Goal: Download file/media

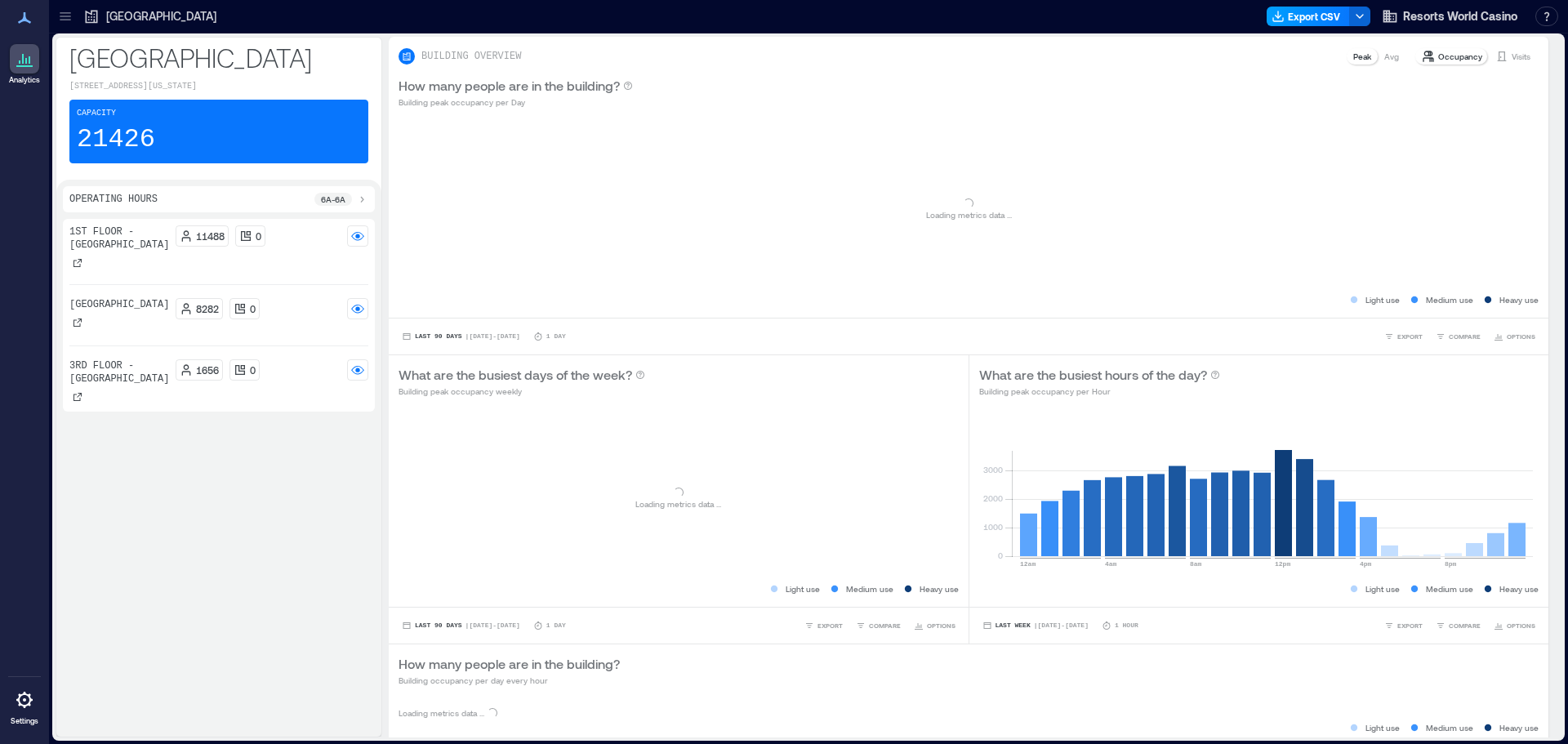
click at [1324, 9] on button "Export CSV" at bounding box center [1308, 16] width 84 height 20
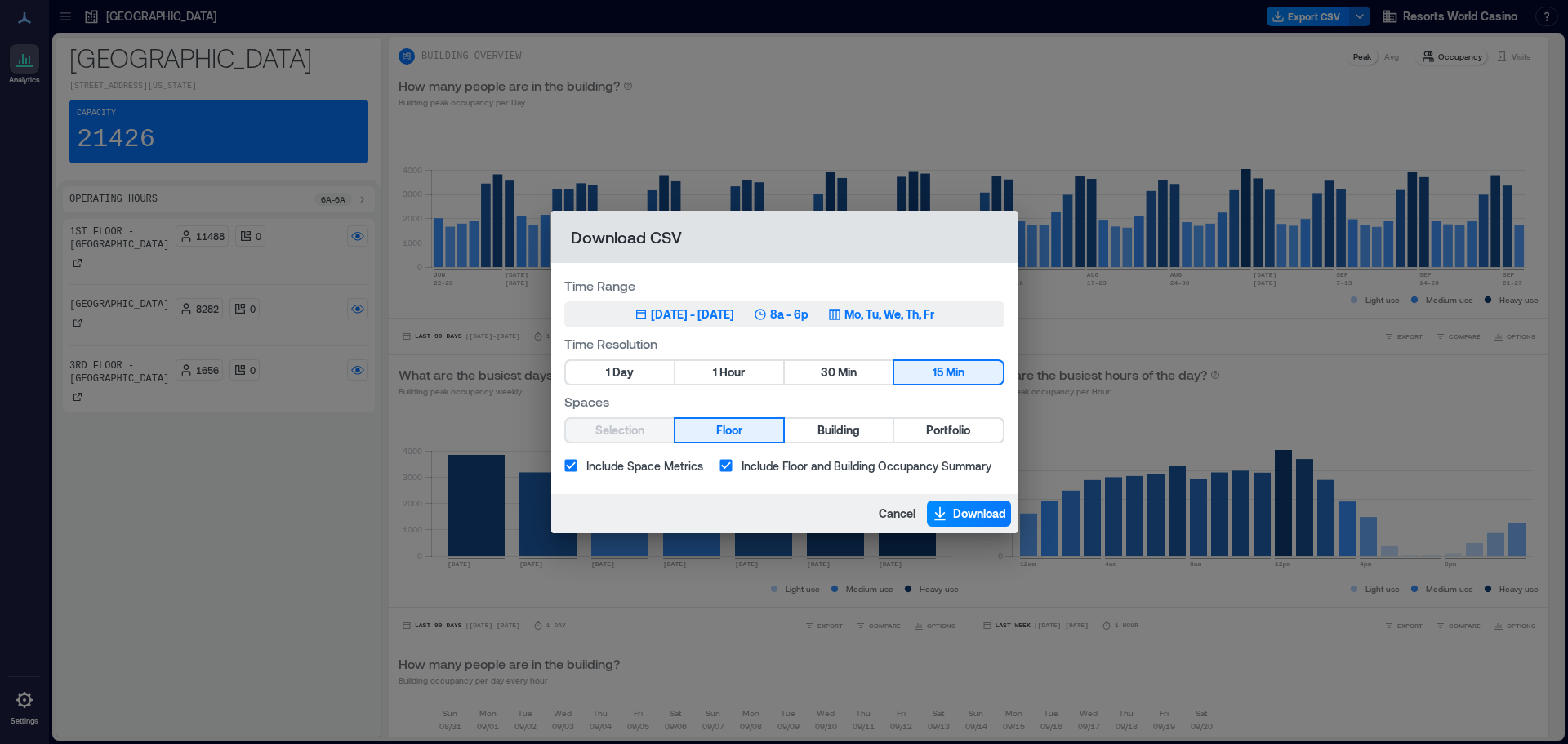
click at [734, 316] on div "[DATE] - [DATE]" at bounding box center [693, 314] width 84 height 16
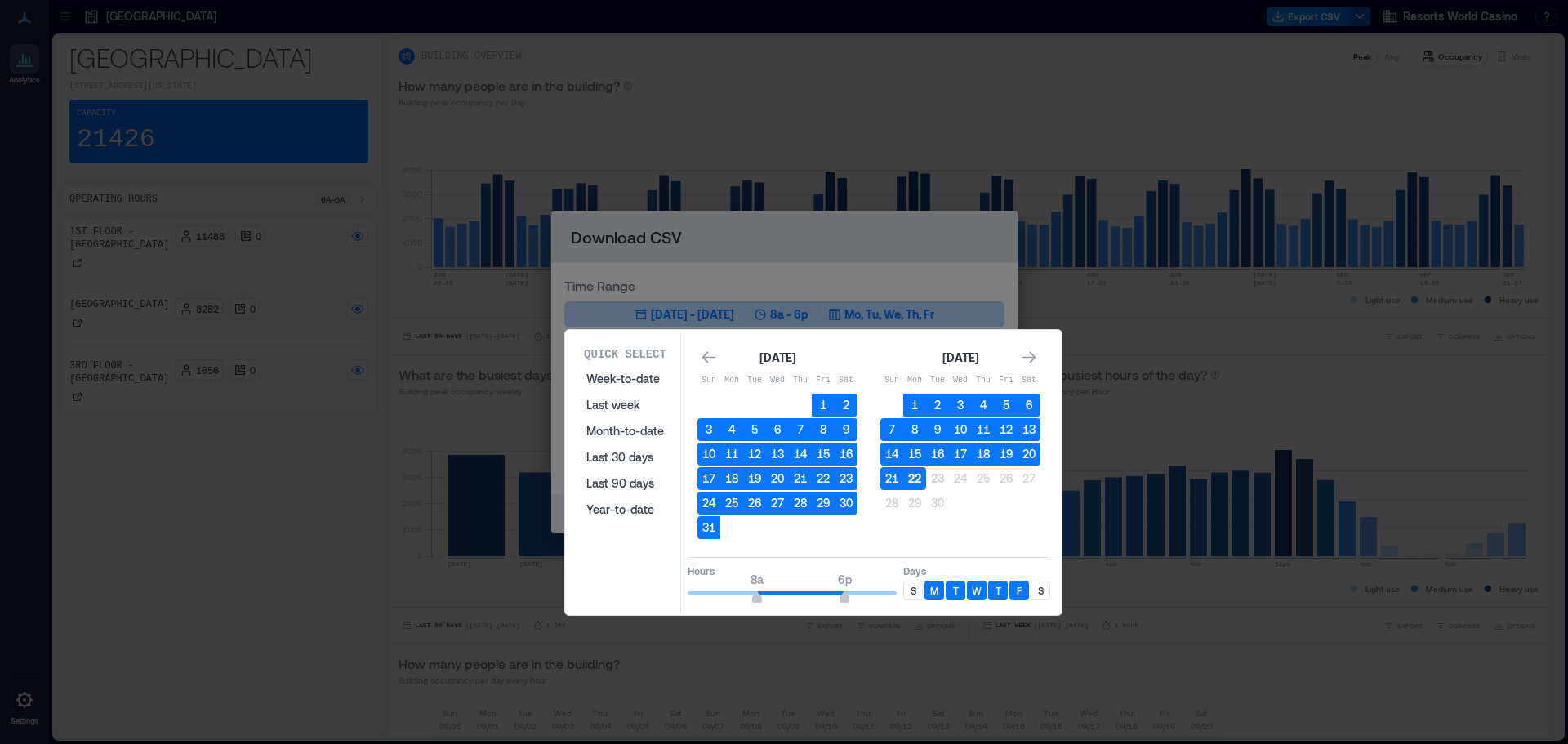
click at [915, 483] on button "22" at bounding box center [915, 478] width 23 height 23
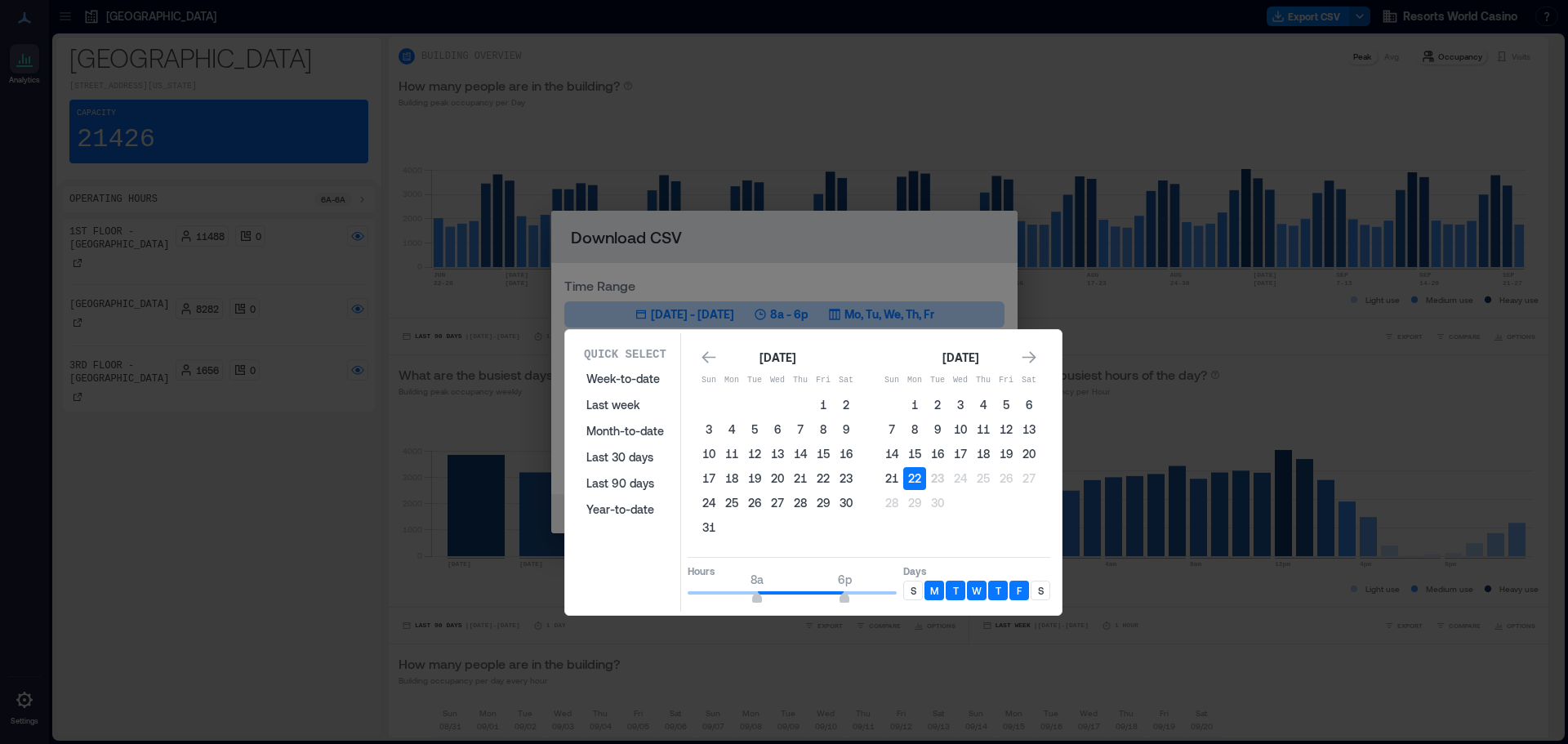
click at [1039, 592] on p "S" at bounding box center [1040, 590] width 6 height 13
click at [911, 591] on p "S" at bounding box center [913, 590] width 6 height 13
type input "**"
drag, startPoint x: 847, startPoint y: 601, endPoint x: 916, endPoint y: 600, distance: 69.0
click at [916, 600] on div "Hours 8a 12a Days S M T W T F S" at bounding box center [869, 581] width 363 height 48
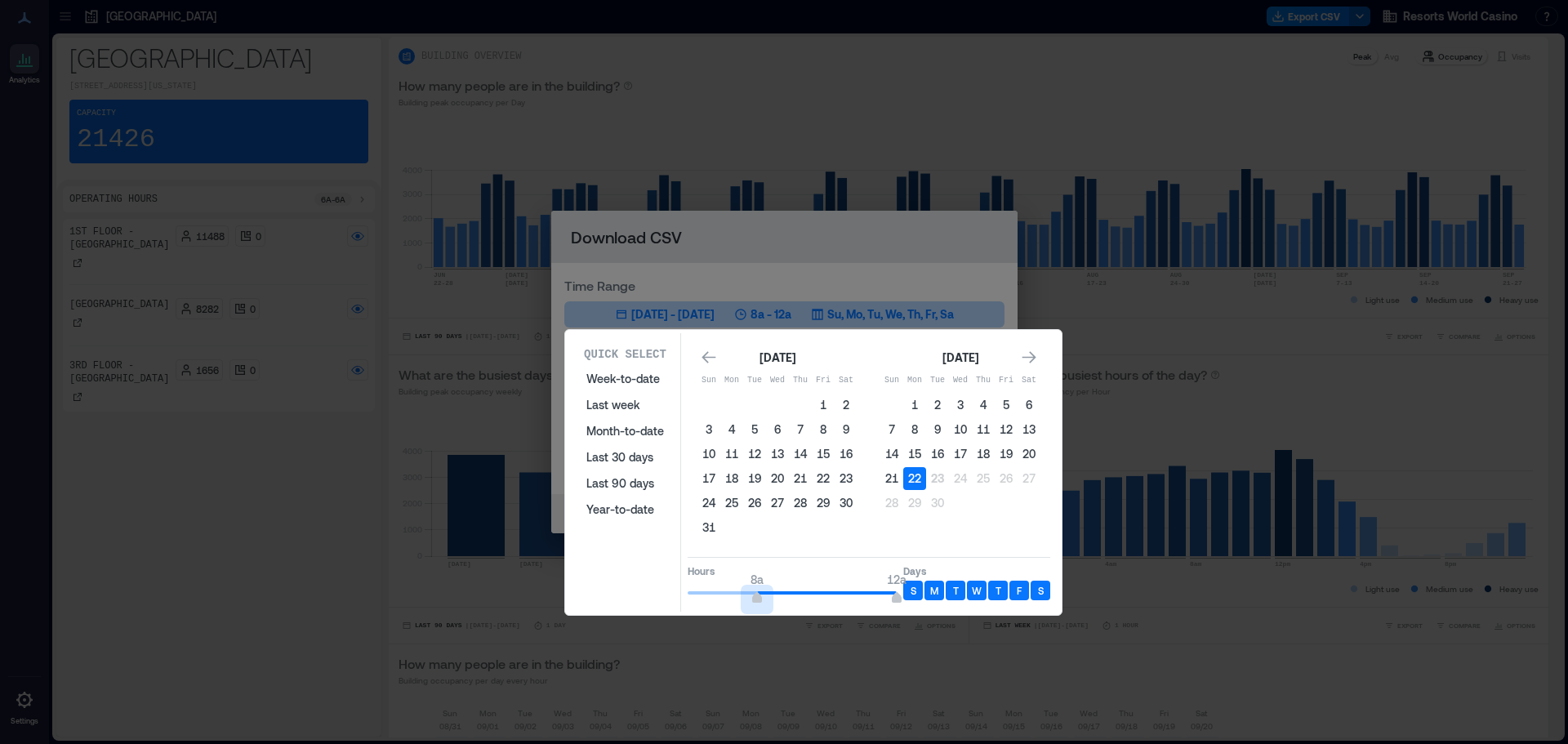
type input "*"
drag, startPoint x: 756, startPoint y: 600, endPoint x: 593, endPoint y: 607, distance: 163.2
click at [593, 607] on div "Quick Select Week-to-date Last week Month-to-date Last 30 days Last 90 days Yea…" at bounding box center [814, 472] width 487 height 278
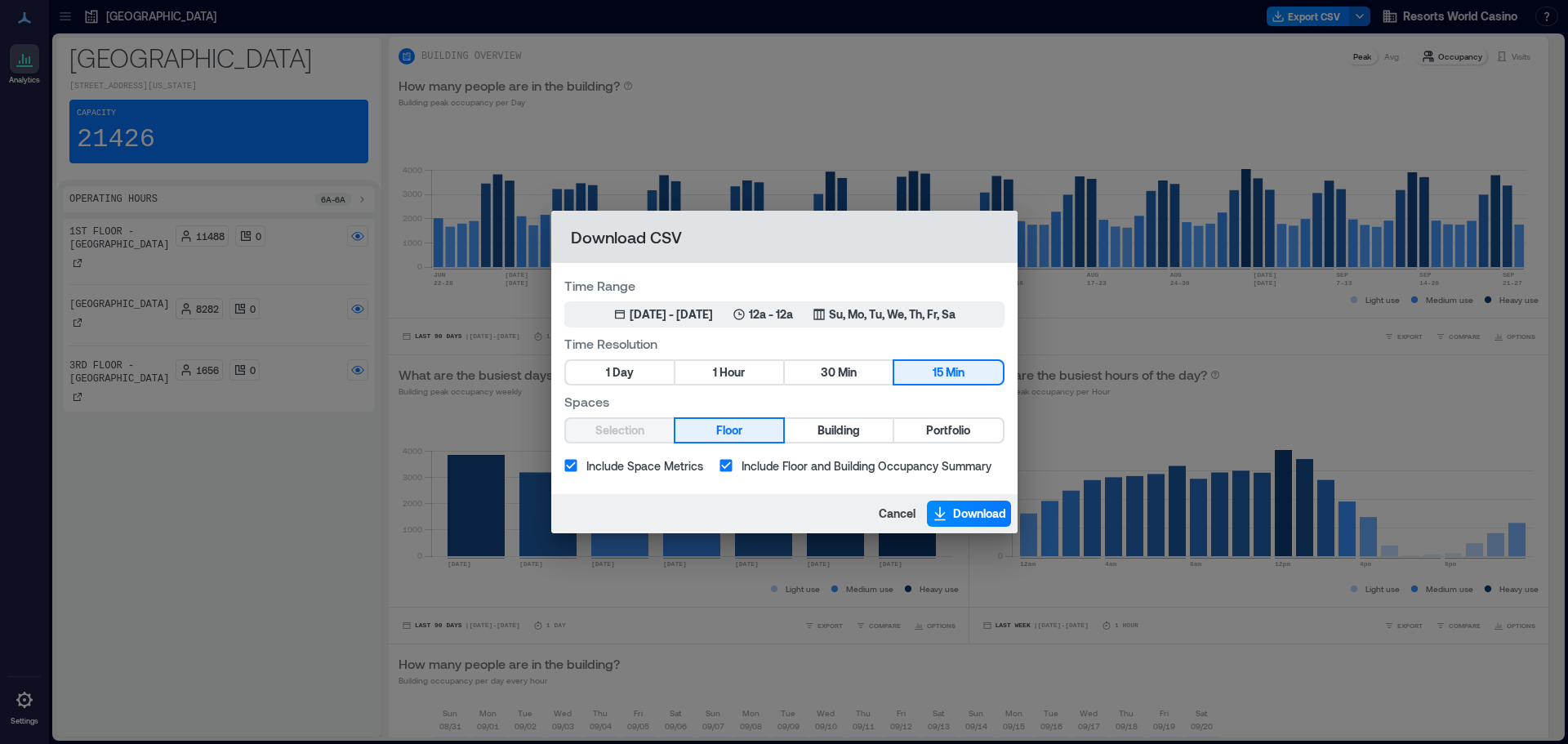
drag, startPoint x: 740, startPoint y: 367, endPoint x: 759, endPoint y: 384, distance: 25.5
click at [739, 368] on span "Hour" at bounding box center [733, 373] width 26 height 21
click at [946, 431] on span "Portfolio" at bounding box center [948, 431] width 44 height 21
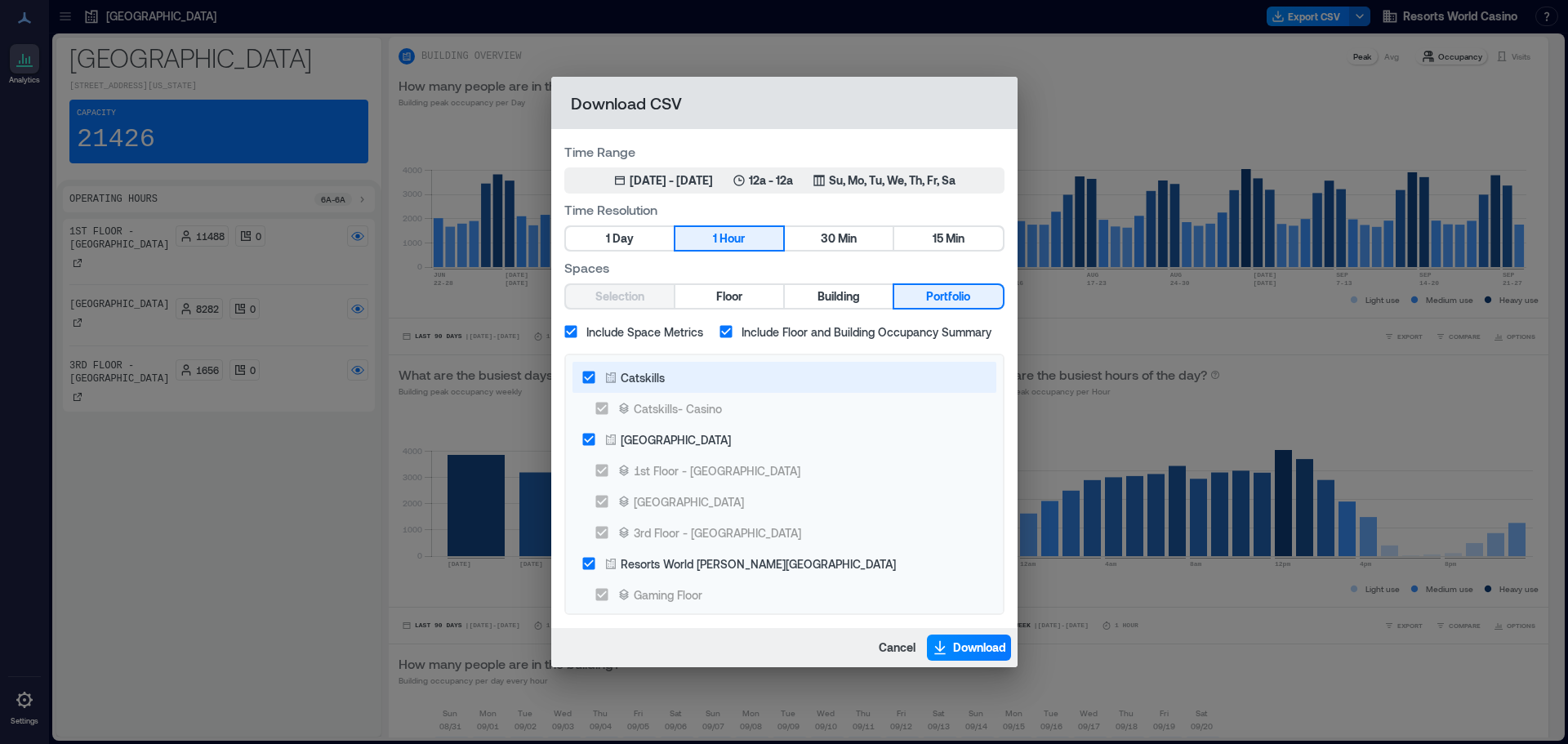
click at [639, 384] on div "Catskills" at bounding box center [643, 378] width 44 height 17
drag, startPoint x: 962, startPoint y: 644, endPoint x: 954, endPoint y: 626, distance: 19.7
click at [963, 642] on span "Download" at bounding box center [980, 647] width 53 height 16
